Goal: Task Accomplishment & Management: Complete application form

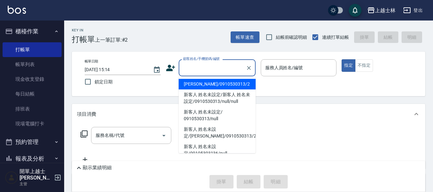
click at [204, 86] on li "[PERSON_NAME]/0910530313/2" at bounding box center [217, 84] width 77 height 11
type input "[PERSON_NAME]/0910530313/2"
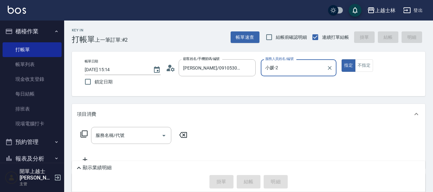
type input "小媛-2"
click at [125, 135] on input "服務名稱/代號" at bounding box center [126, 135] width 65 height 11
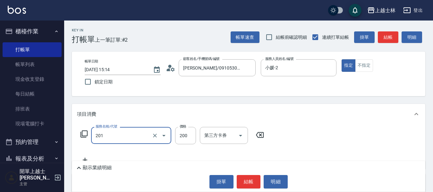
type input "B級單剪(201)"
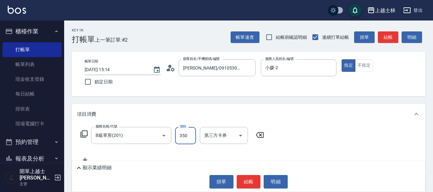
type input "350"
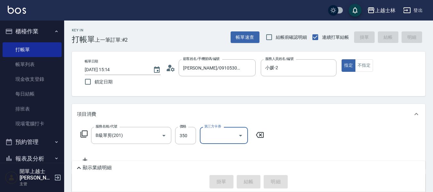
type input "[DATE] 17:25"
